Goal: Transaction & Acquisition: Subscribe to service/newsletter

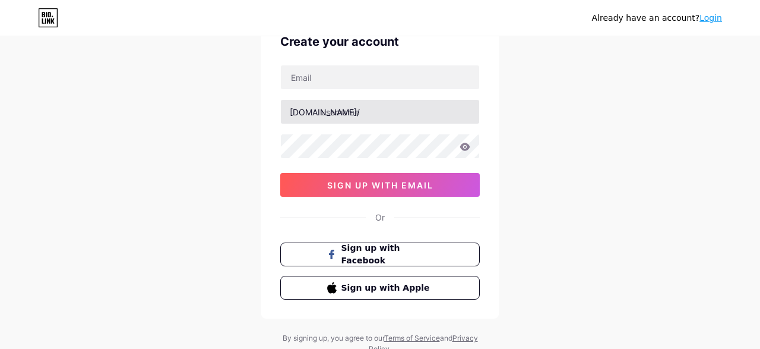
scroll to position [43, 0]
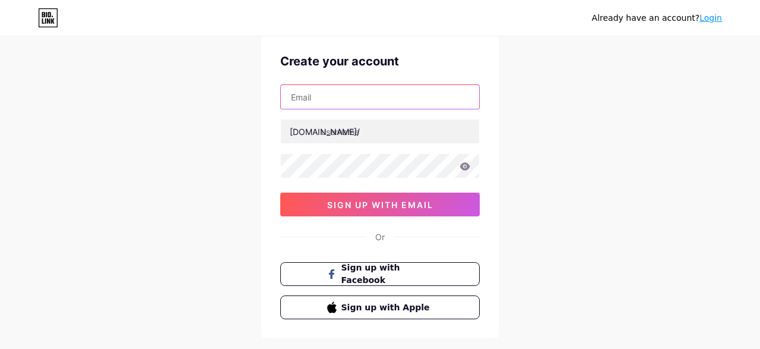
click at [368, 90] on input "text" at bounding box center [380, 97] width 198 height 24
paste input "[EMAIL_ADDRESS][DOMAIN_NAME]"
type input "[EMAIL_ADDRESS][DOMAIN_NAME]"
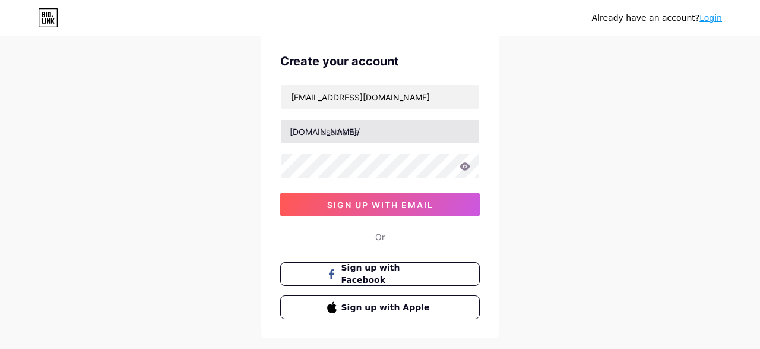
drag, startPoint x: 607, startPoint y: 145, endPoint x: 400, endPoint y: 133, distance: 207.6
click at [604, 145] on div "Already have an account? Login Create your account [EMAIL_ADDRESS][DOMAIN_NAME]…" at bounding box center [380, 184] width 760 height 454
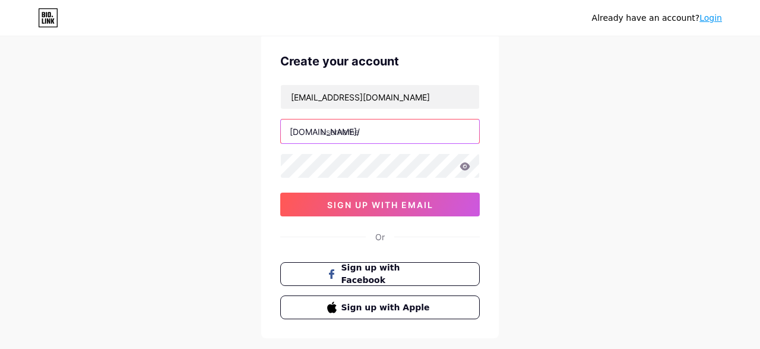
drag, startPoint x: 388, startPoint y: 133, endPoint x: 385, endPoint y: 127, distance: 6.6
click at [388, 132] on input "text" at bounding box center [380, 131] width 198 height 24
type input "wdmbasementwp"
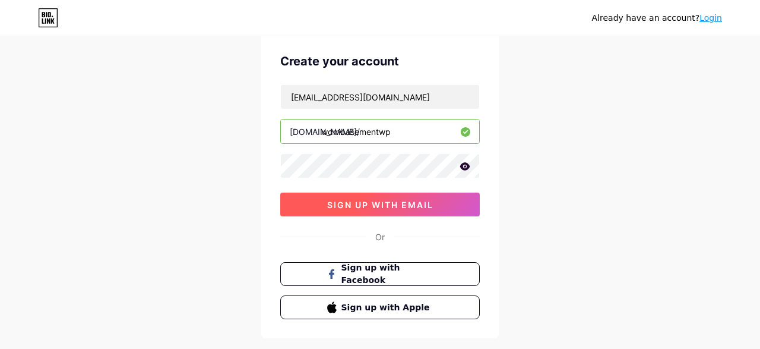
click at [401, 209] on button "sign up with email" at bounding box center [380, 204] width 200 height 24
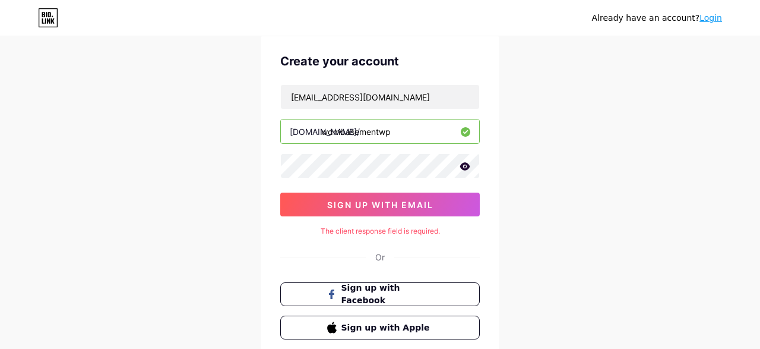
click at [443, 134] on input "wdmbasementwp" at bounding box center [380, 131] width 198 height 24
click at [710, 163] on div "Already have an account? Login Create your account [EMAIL_ADDRESS][DOMAIN_NAME]…" at bounding box center [380, 194] width 760 height 474
click at [466, 167] on icon at bounding box center [465, 166] width 10 height 8
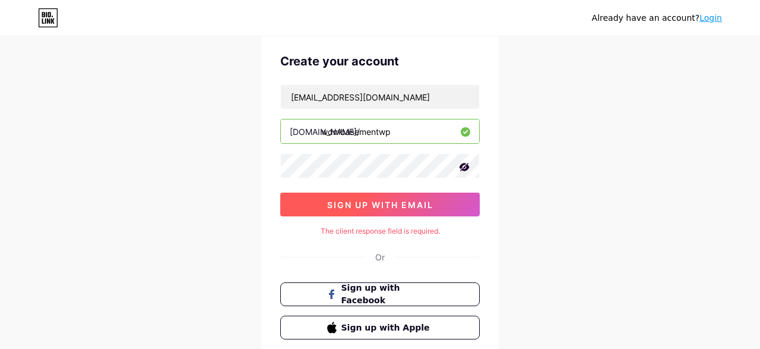
click at [381, 195] on button "sign up with email" at bounding box center [380, 204] width 200 height 24
click at [407, 203] on span "sign up with email" at bounding box center [380, 205] width 106 height 10
click at [387, 200] on span "sign up with email" at bounding box center [380, 205] width 106 height 10
